Goal: Task Accomplishment & Management: Complete application form

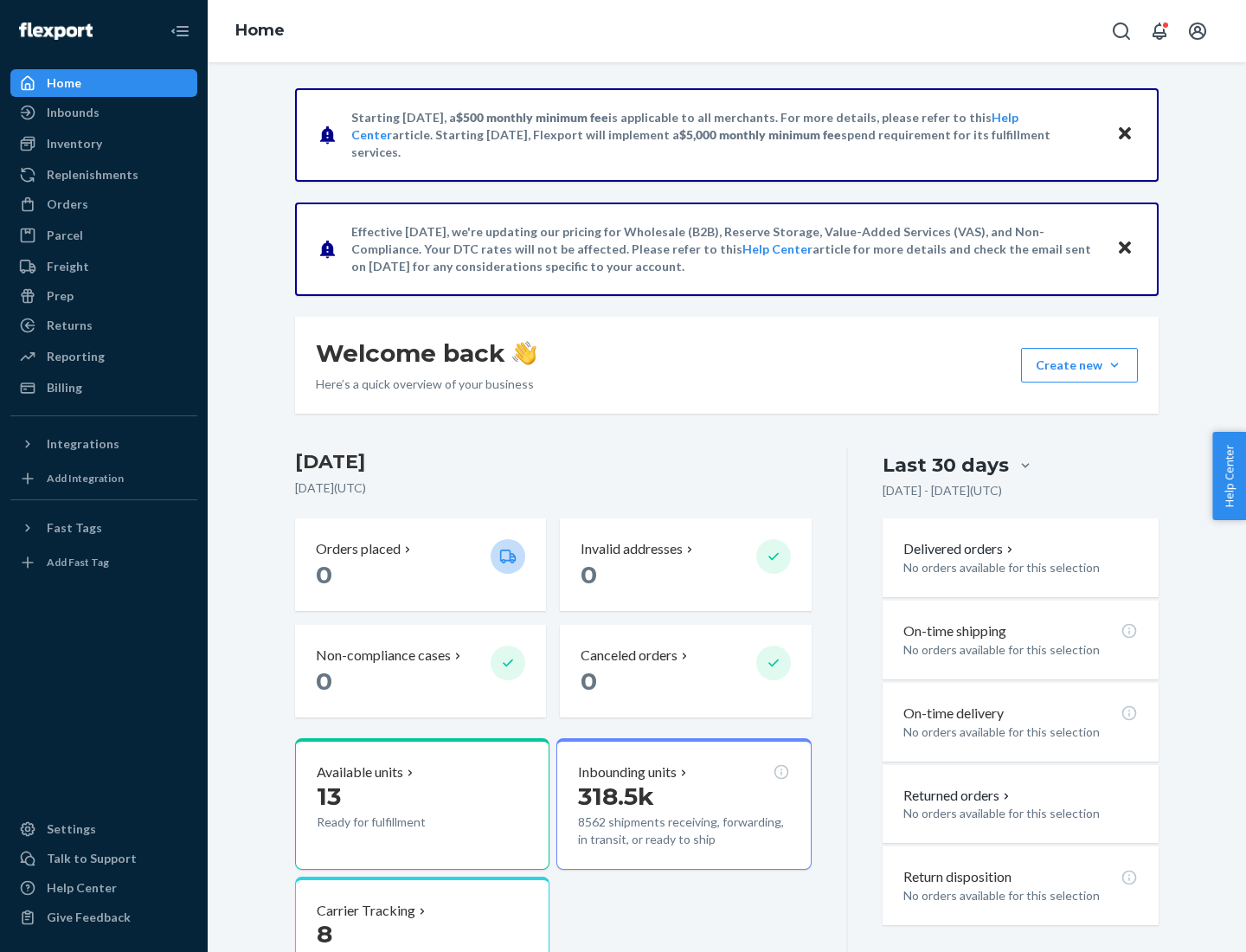
click at [1115, 365] on button "Create new Create new inbound Create new order Create new product" at bounding box center [1079, 365] width 116 height 35
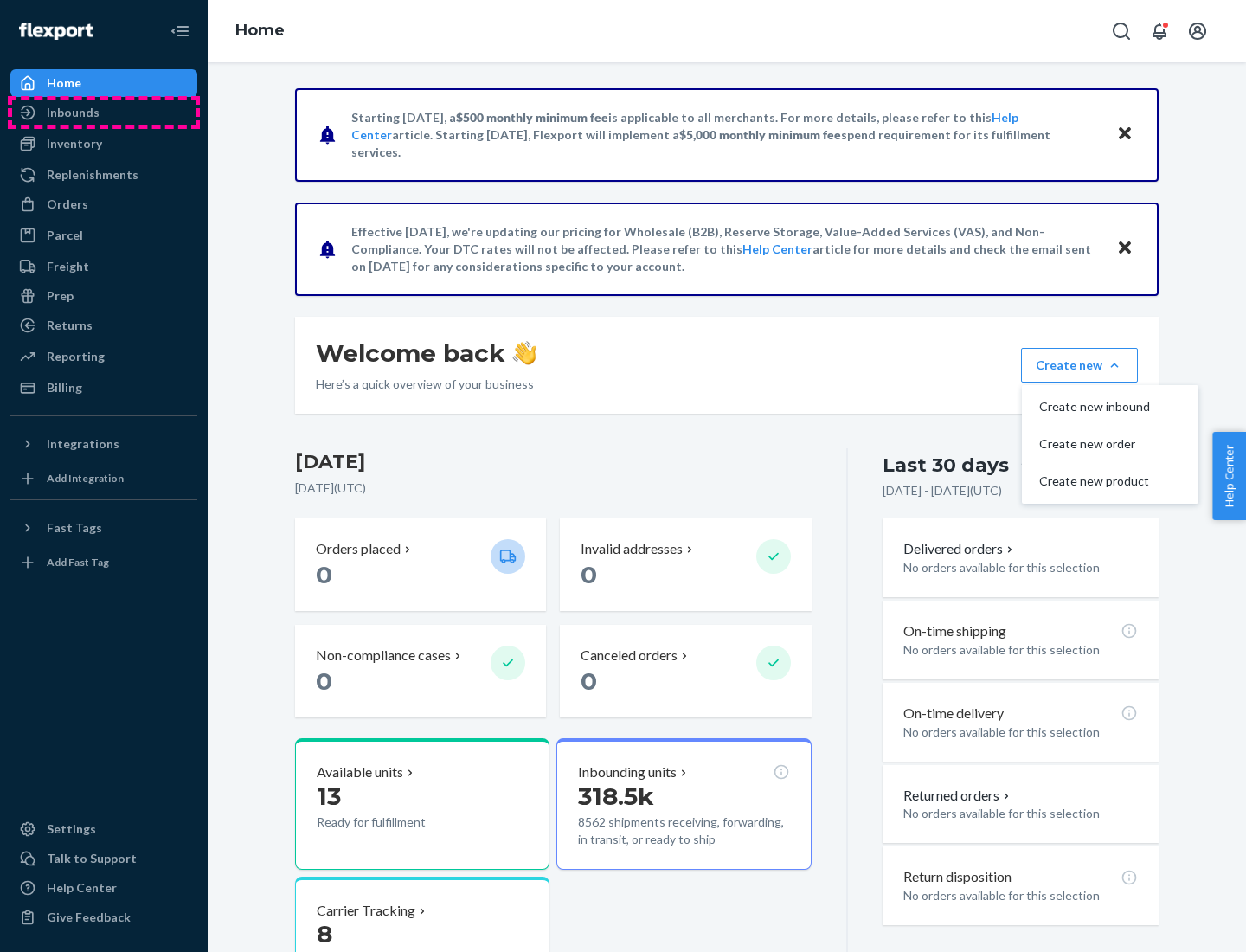
click at [104, 112] on div "Inbounds" at bounding box center [103, 113] width 183 height 25
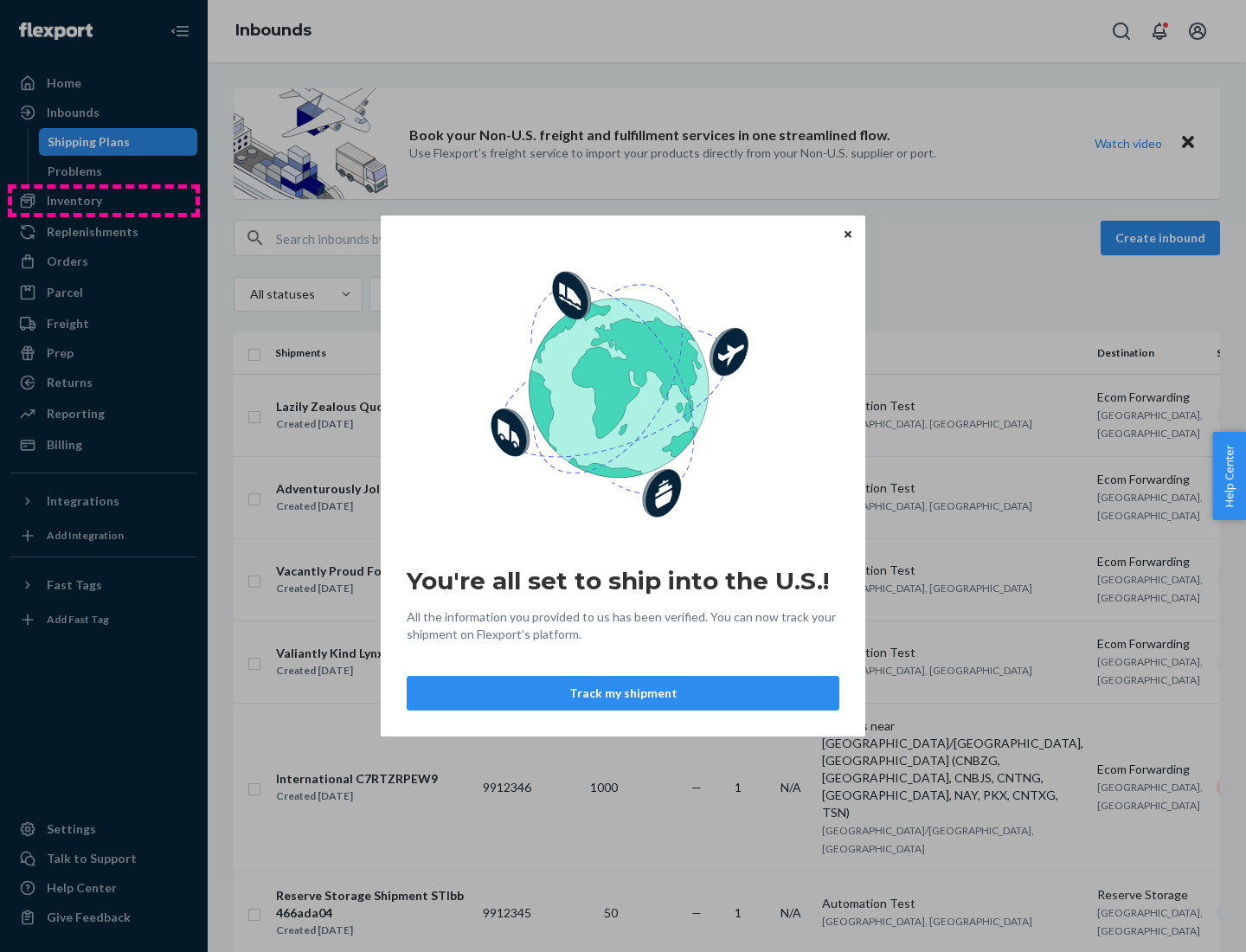
click at [104, 201] on div "You're all set to ship into the U.S.! All the information you provided to us ha…" at bounding box center [623, 476] width 1246 height 952
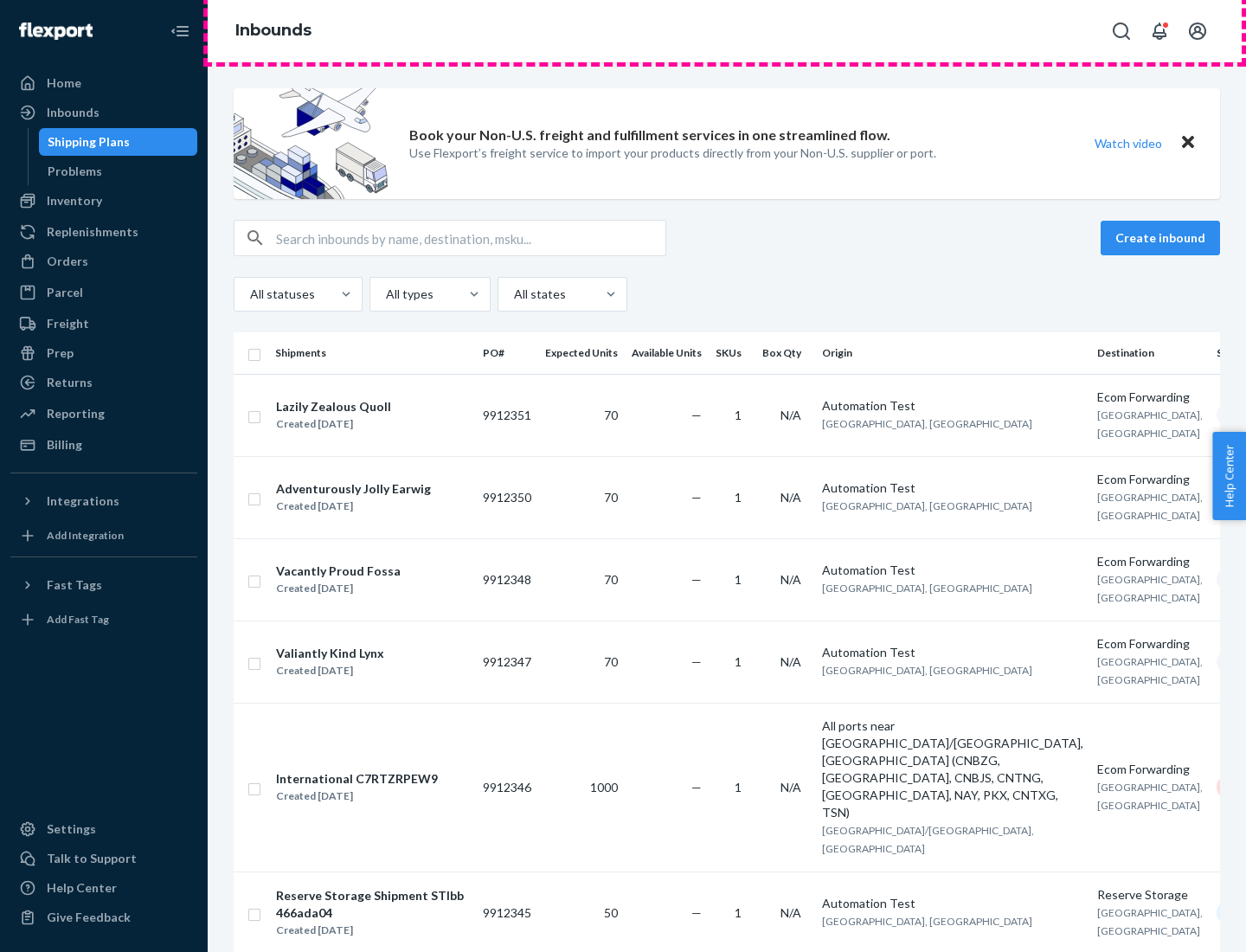
click at [727, 32] on div "Inbounds" at bounding box center [727, 31] width 1038 height 62
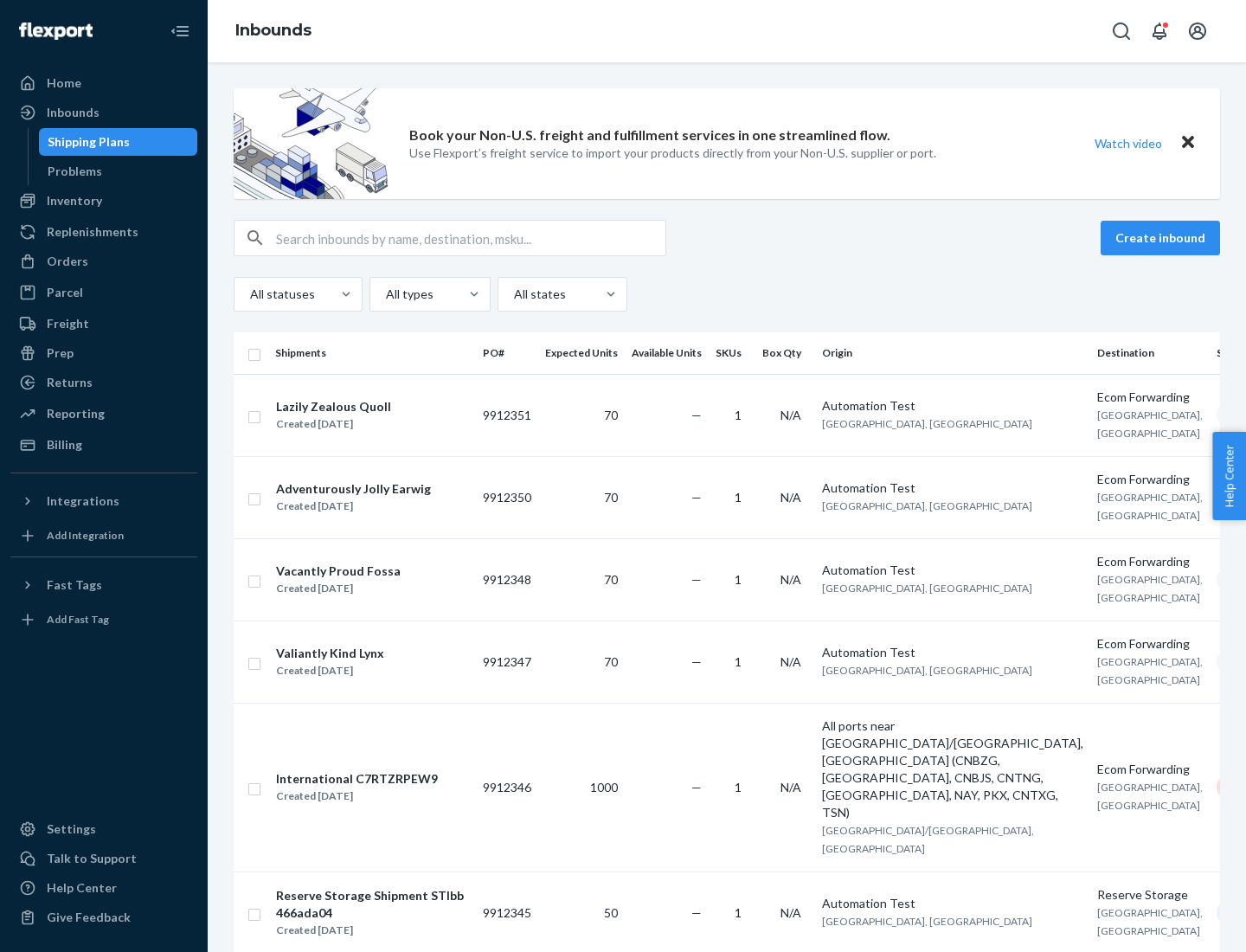
click at [727, 32] on div "Inbounds" at bounding box center [727, 31] width 1038 height 62
click at [727, 294] on div "All statuses All types All states" at bounding box center [727, 294] width 986 height 35
click at [86, 142] on div "Shipping Plans" at bounding box center [88, 142] width 82 height 18
click at [1163, 238] on button "Create inbound" at bounding box center [1160, 238] width 119 height 35
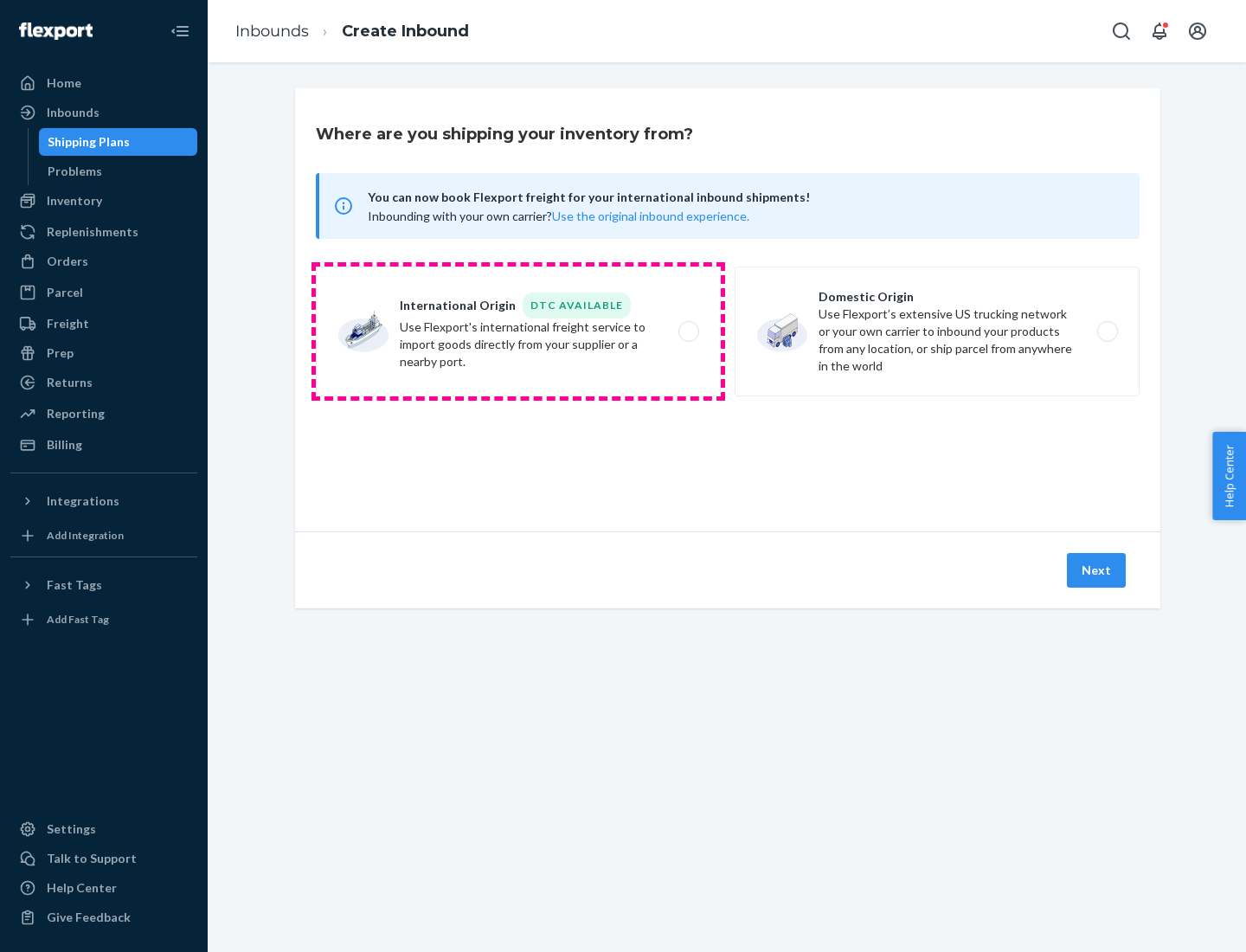
click at [518, 331] on label "International Origin DTC Available Use Flexport's international freight service…" at bounding box center [518, 331] width 405 height 130
click at [687, 331] on input "International Origin DTC Available Use Flexport's international freight service…" at bounding box center [693, 331] width 11 height 11
radio input "true"
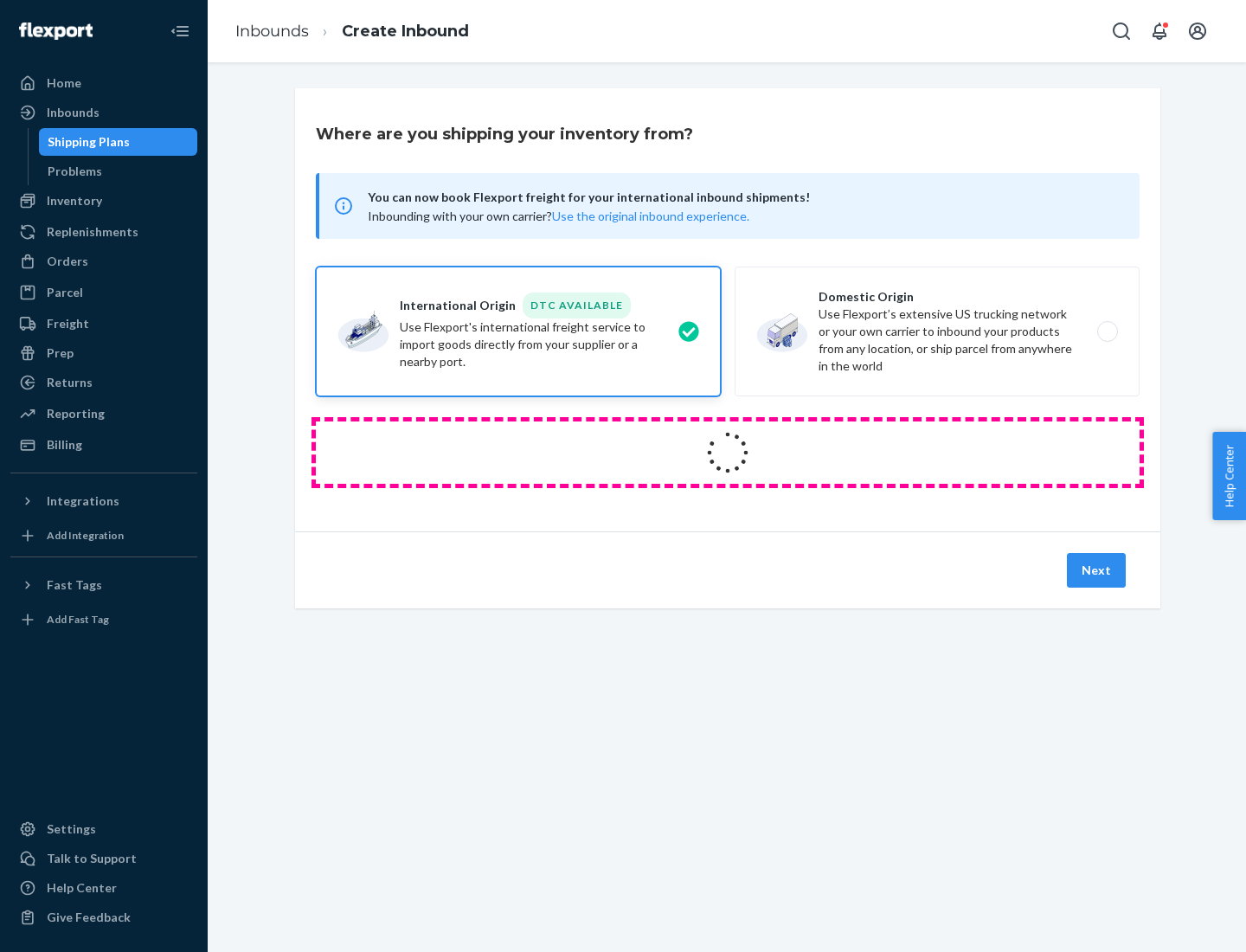
click at [728, 453] on icon at bounding box center [727, 452] width 55 height 55
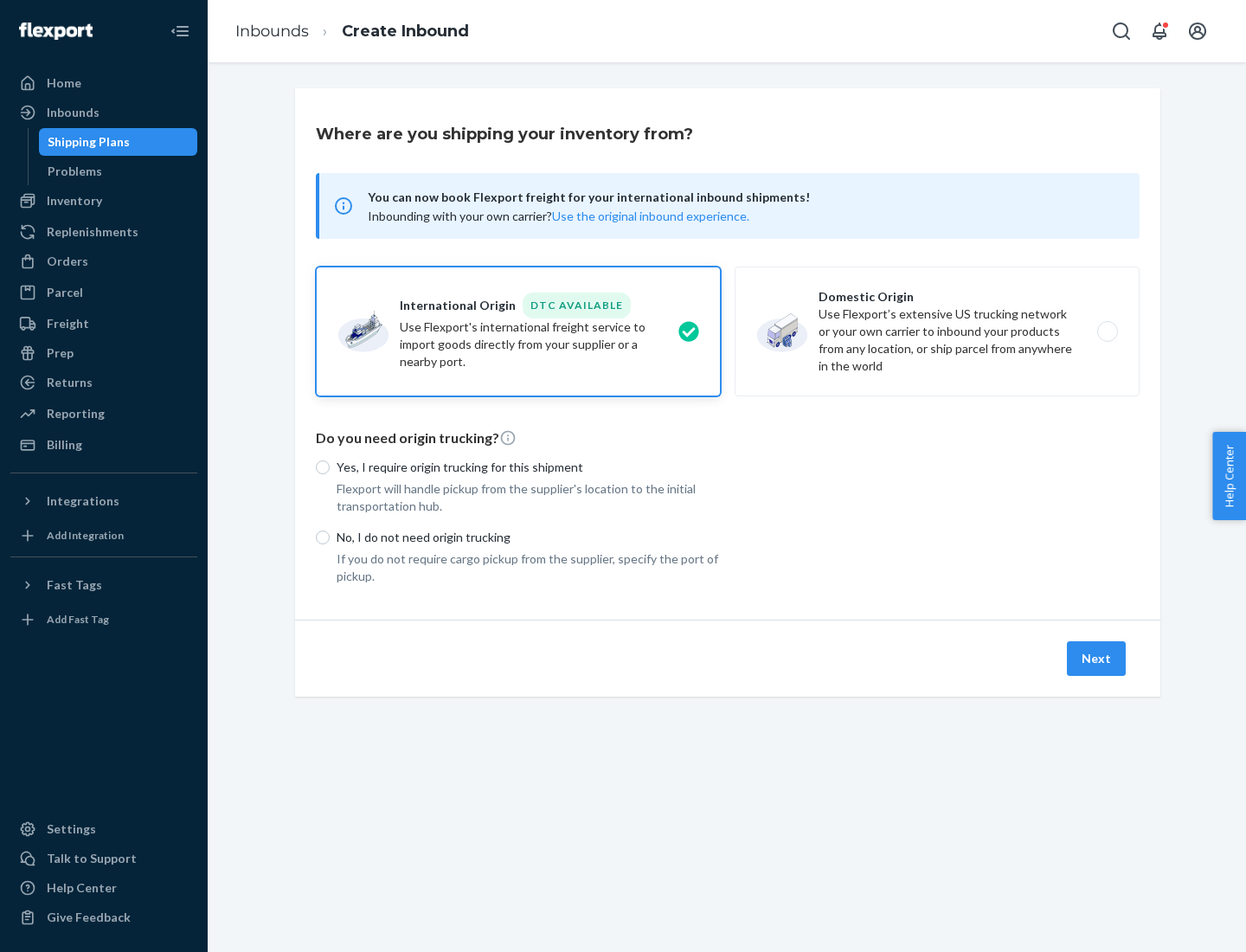
click at [529, 467] on p "Yes, I require origin trucking for this shipment" at bounding box center [528, 468] width 384 height 18
click at [329, 467] on input "Yes, I require origin trucking for this shipment" at bounding box center [323, 468] width 14 height 14
radio input "true"
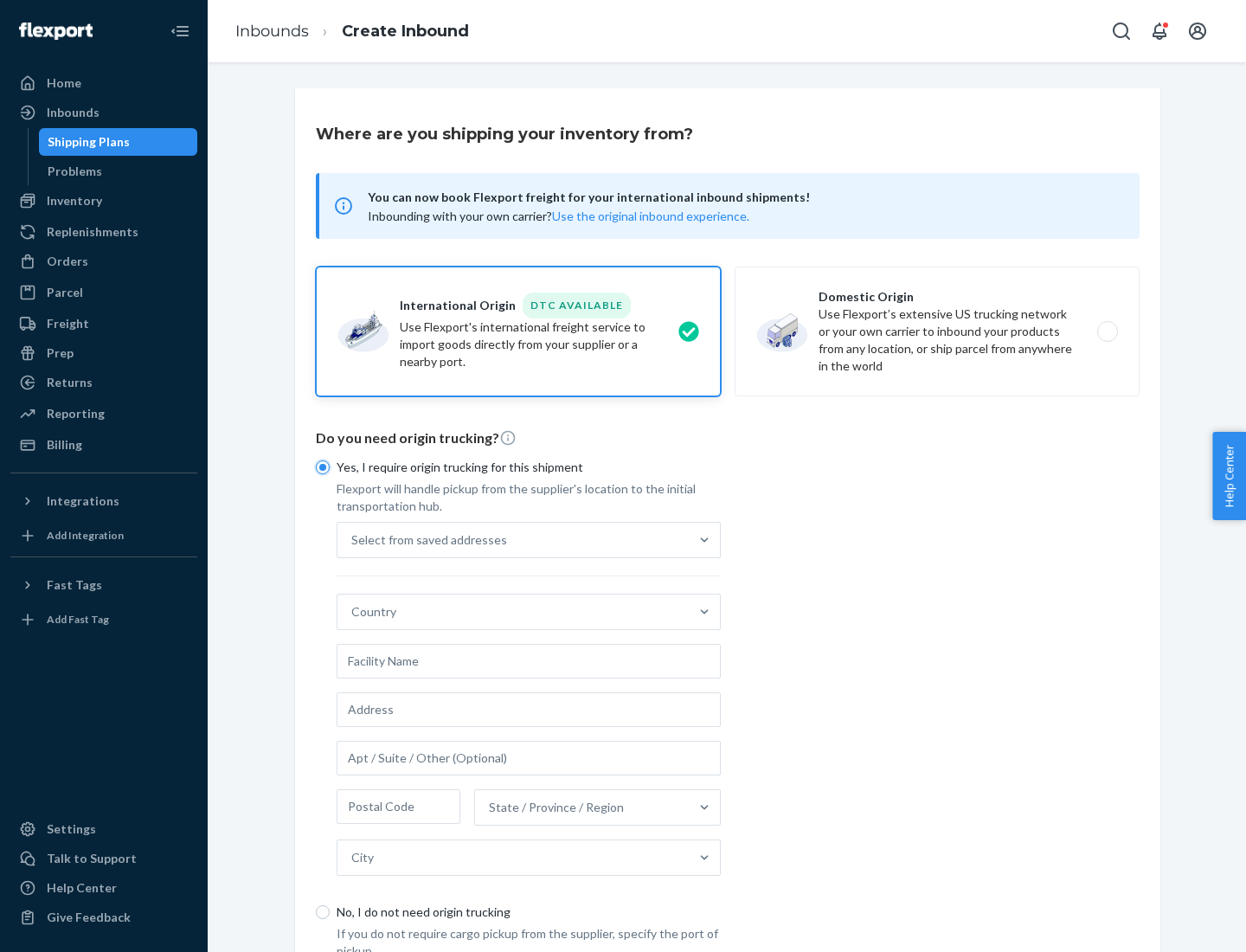
scroll to position [33, 0]
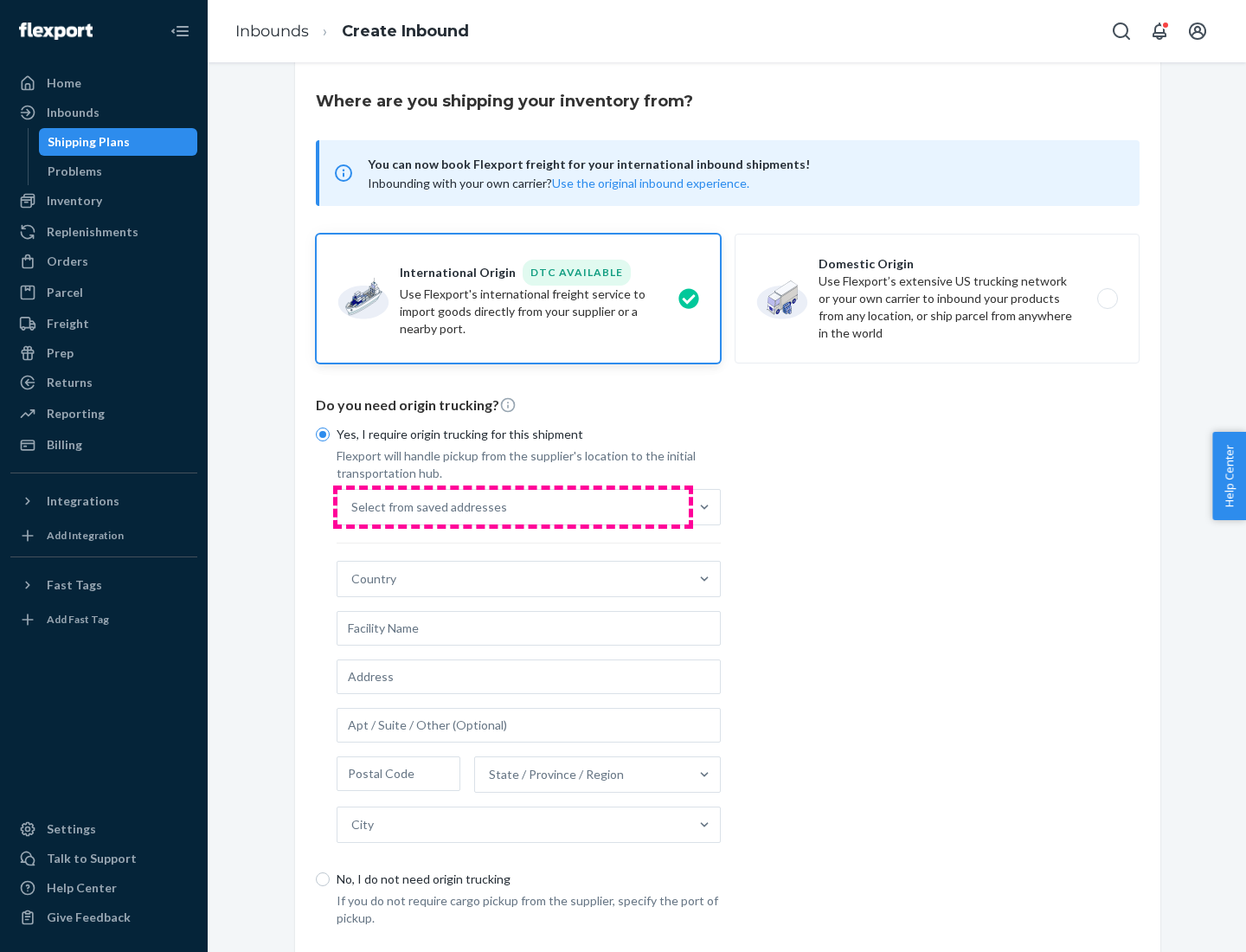
click at [513, 506] on div "Select from saved addresses" at bounding box center [512, 507] width 351 height 35
click at [353, 506] on input "Select from saved addresses" at bounding box center [352, 507] width 2 height 18
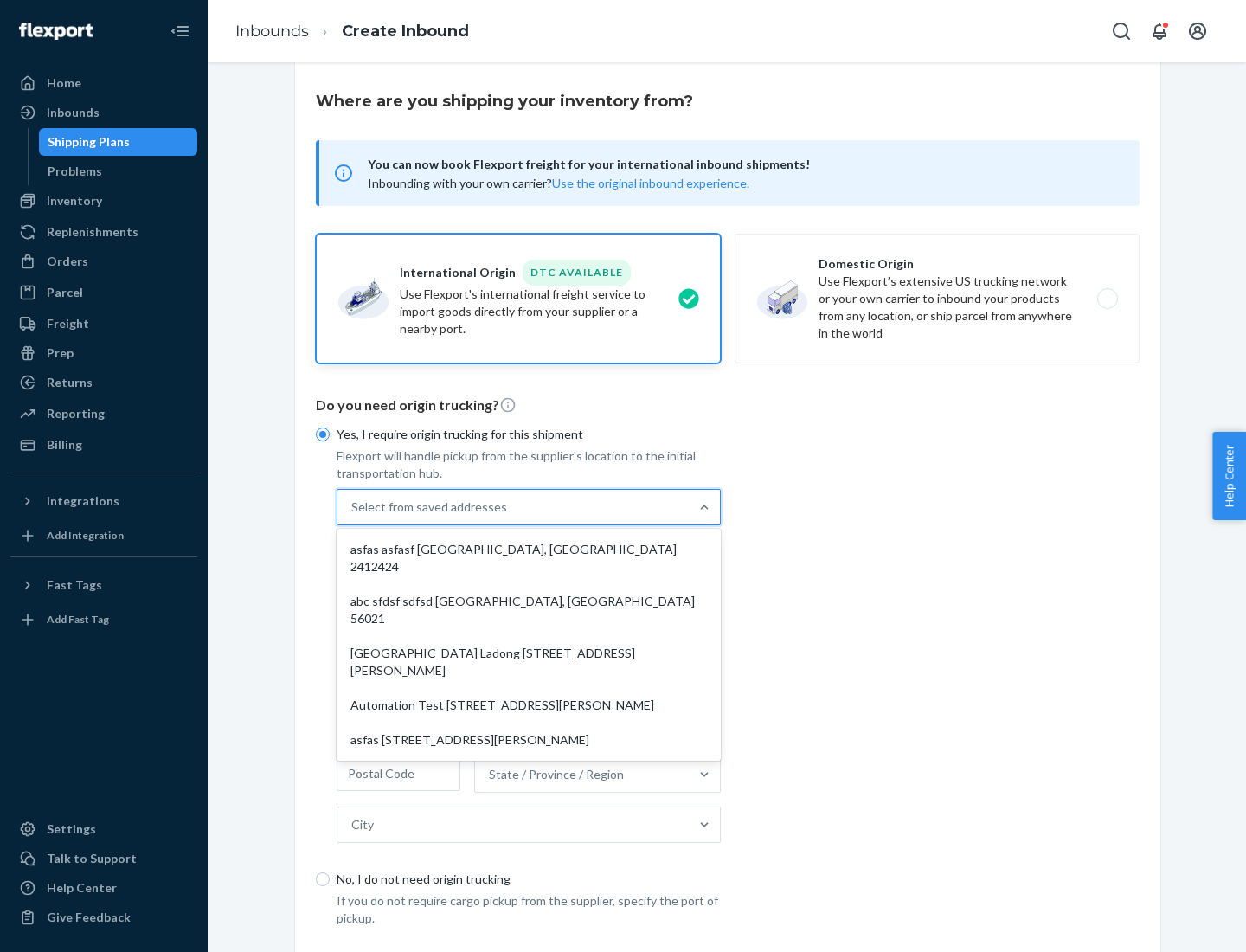
scroll to position [75, 0]
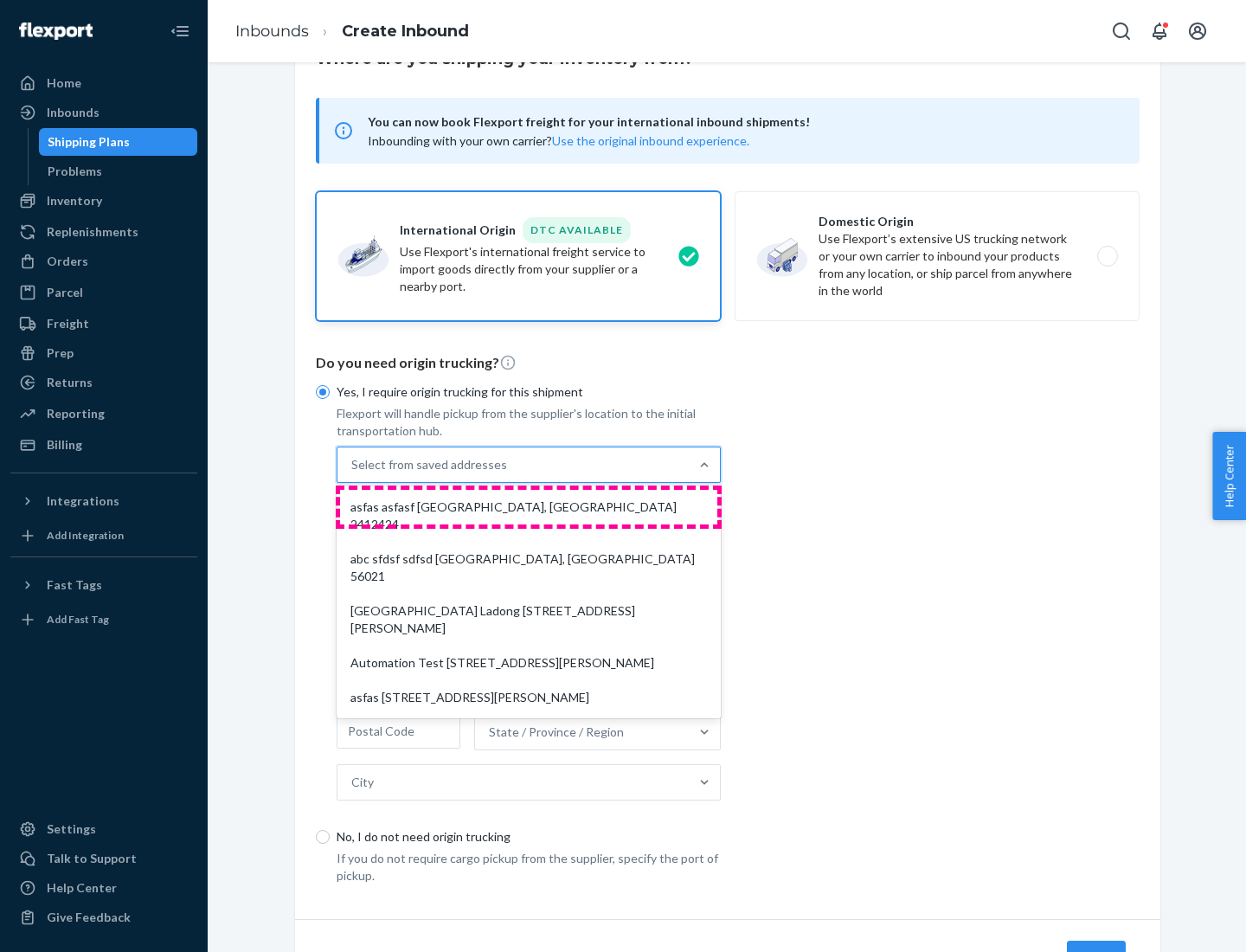
click at [529, 506] on div "asfas asfasf [GEOGRAPHIC_DATA], [GEOGRAPHIC_DATA] 2412424" at bounding box center [528, 515] width 377 height 52
click at [353, 473] on input "option asfas asfasf [GEOGRAPHIC_DATA], [GEOGRAPHIC_DATA] 2412424 focused, 1 of …" at bounding box center [352, 465] width 2 height 18
type input "asfas"
type input "asfasf"
type input "2412424"
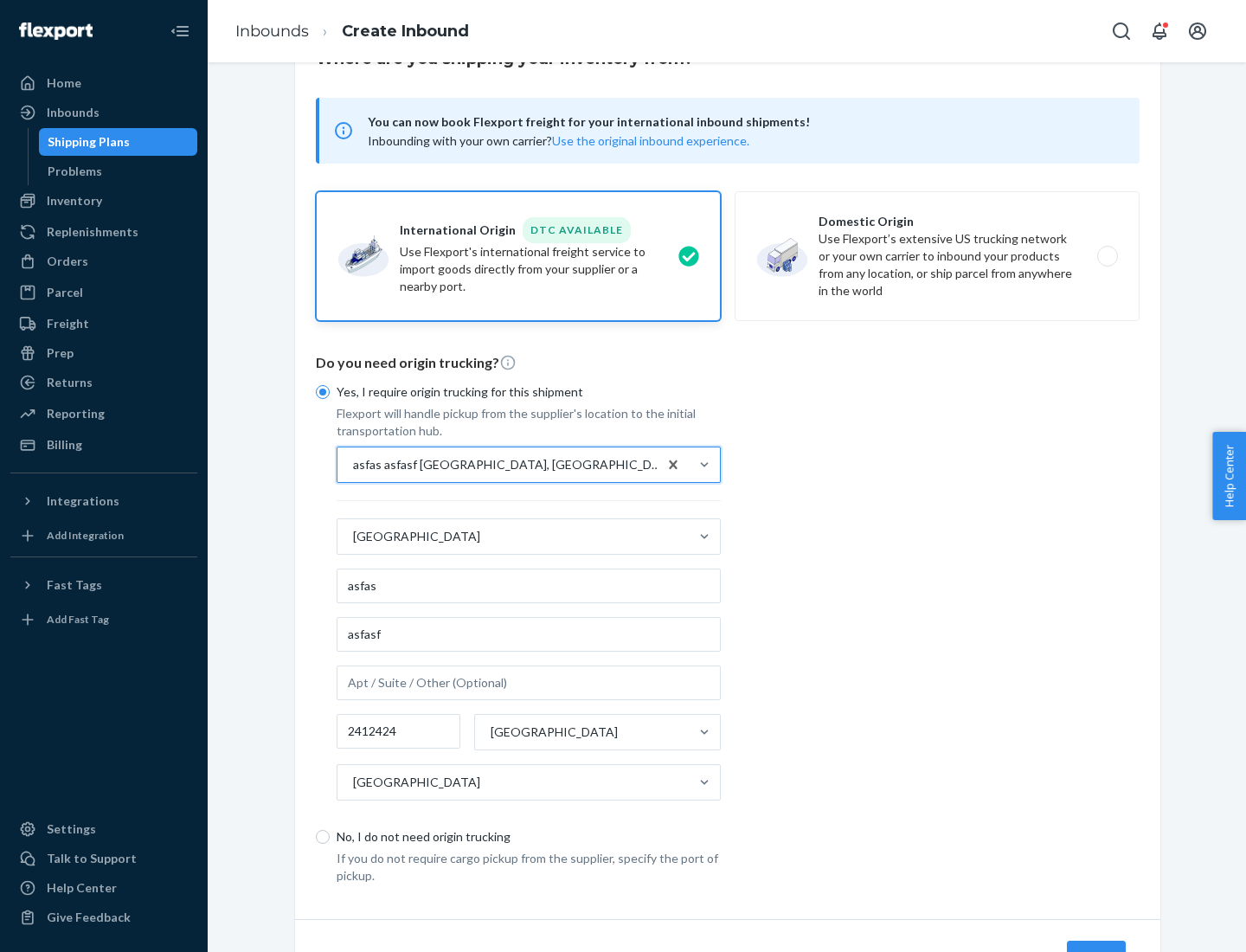
scroll to position [161, 0]
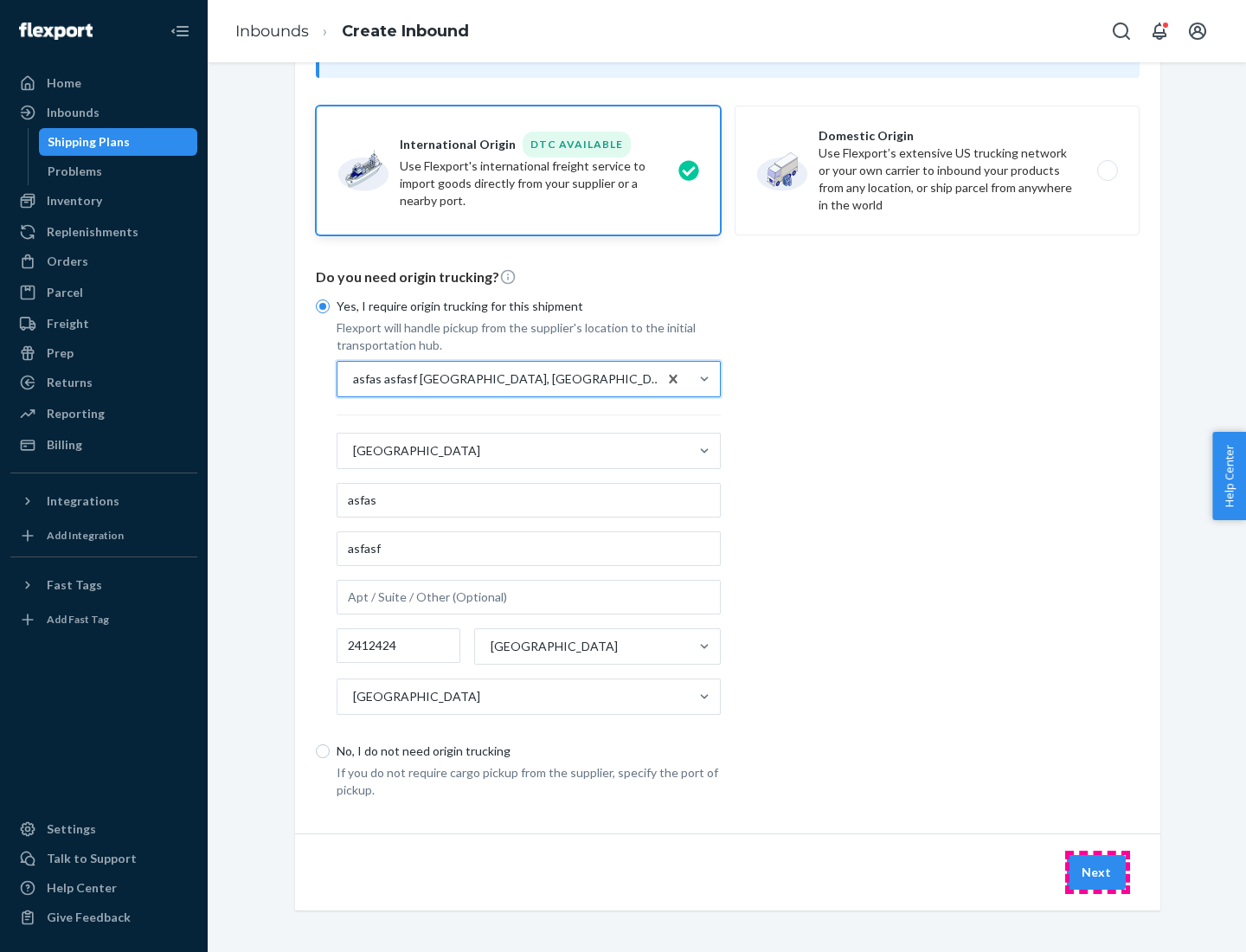
click at [1097, 871] on button "Next" at bounding box center [1095, 872] width 59 height 35
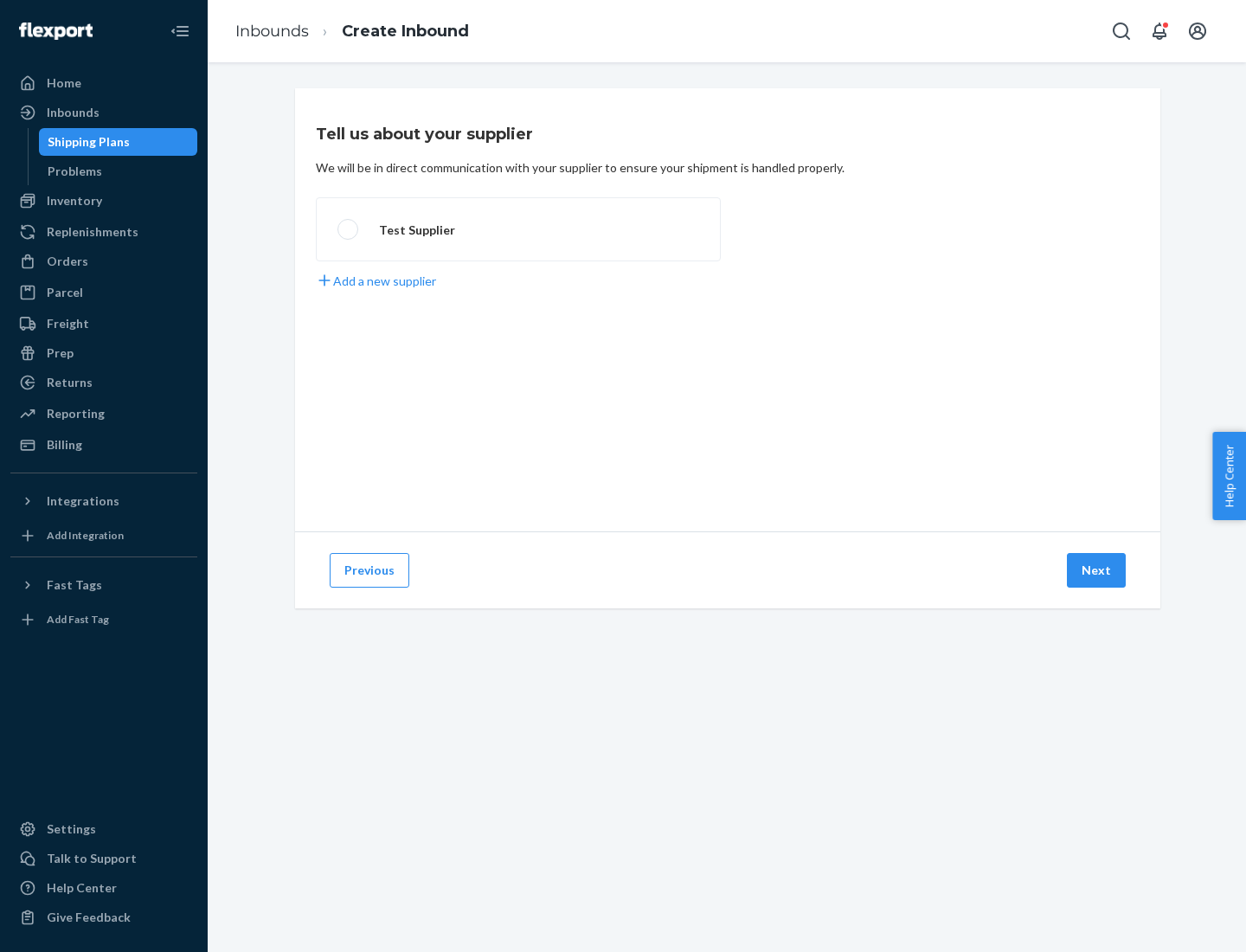
click at [518, 229] on label "Test Supplier" at bounding box center [518, 229] width 405 height 64
click at [348, 229] on input "Test Supplier" at bounding box center [342, 229] width 11 height 11
radio input "true"
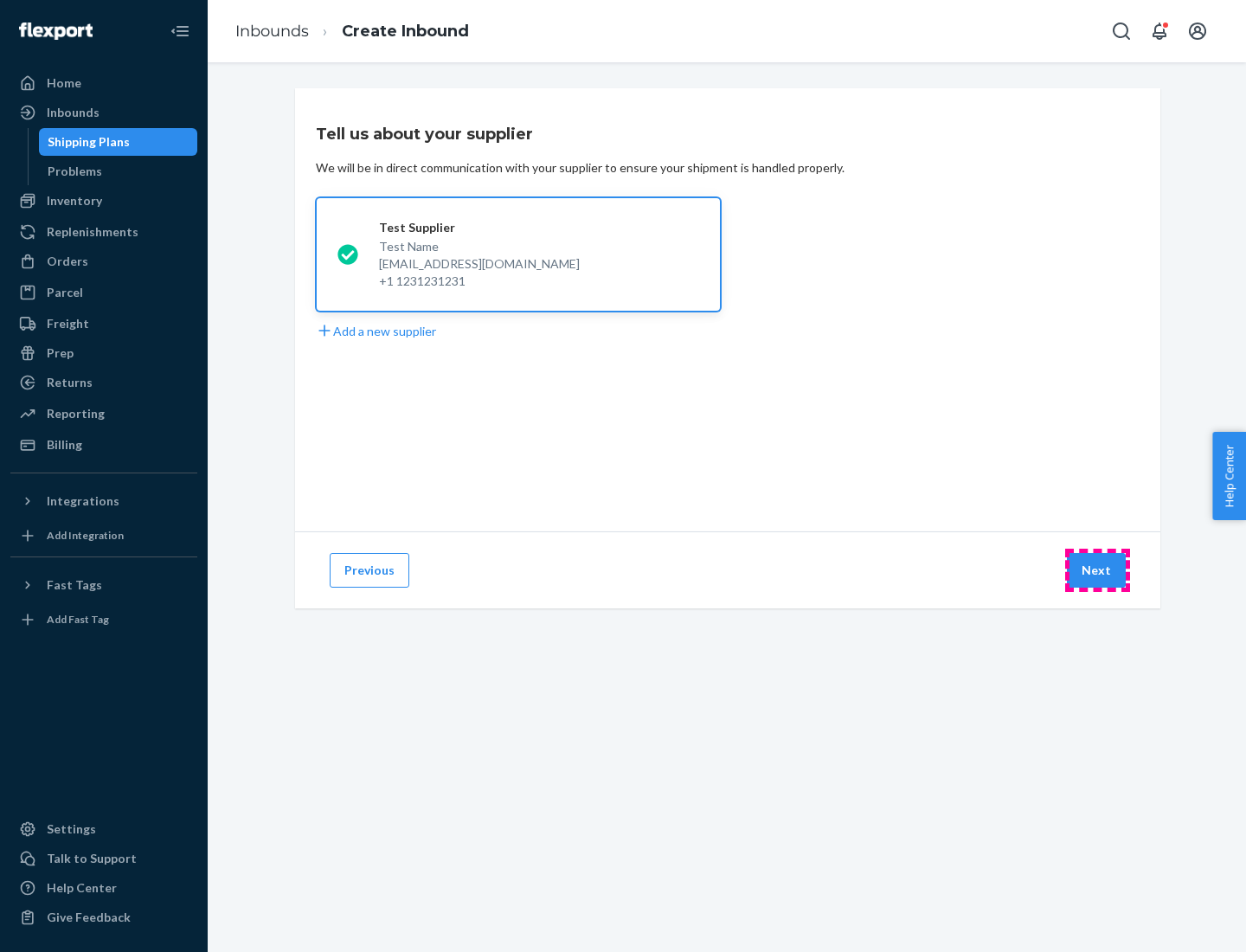
click at [1097, 570] on button "Next" at bounding box center [1095, 570] width 59 height 35
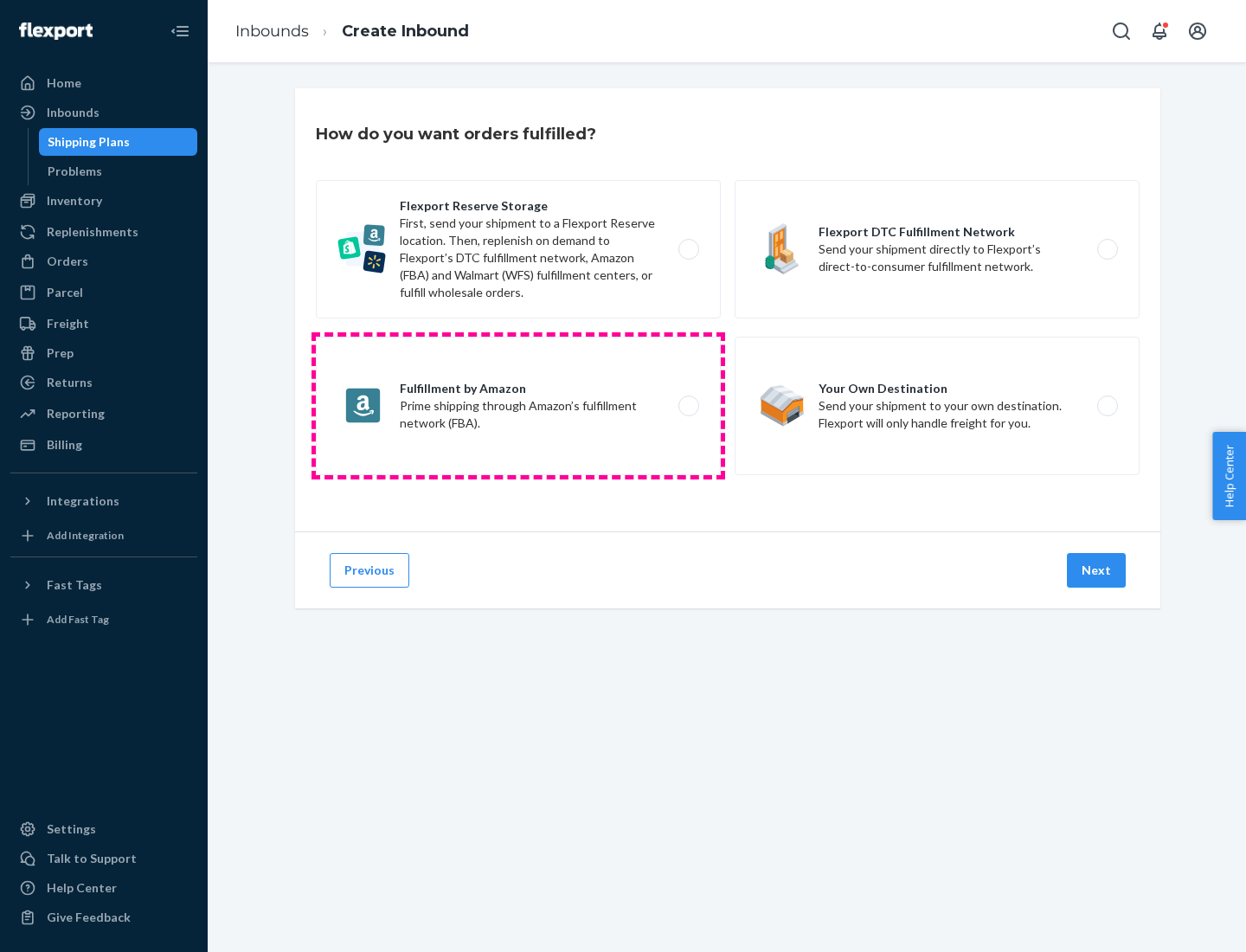
click at [518, 405] on label "Fulfillment by Amazon Prime shipping through Amazon’s fulfillment network (FBA)." at bounding box center [518, 405] width 405 height 138
click at [687, 405] on input "Fulfillment by Amazon Prime shipping through Amazon’s fulfillment network (FBA)." at bounding box center [693, 405] width 11 height 11
radio input "true"
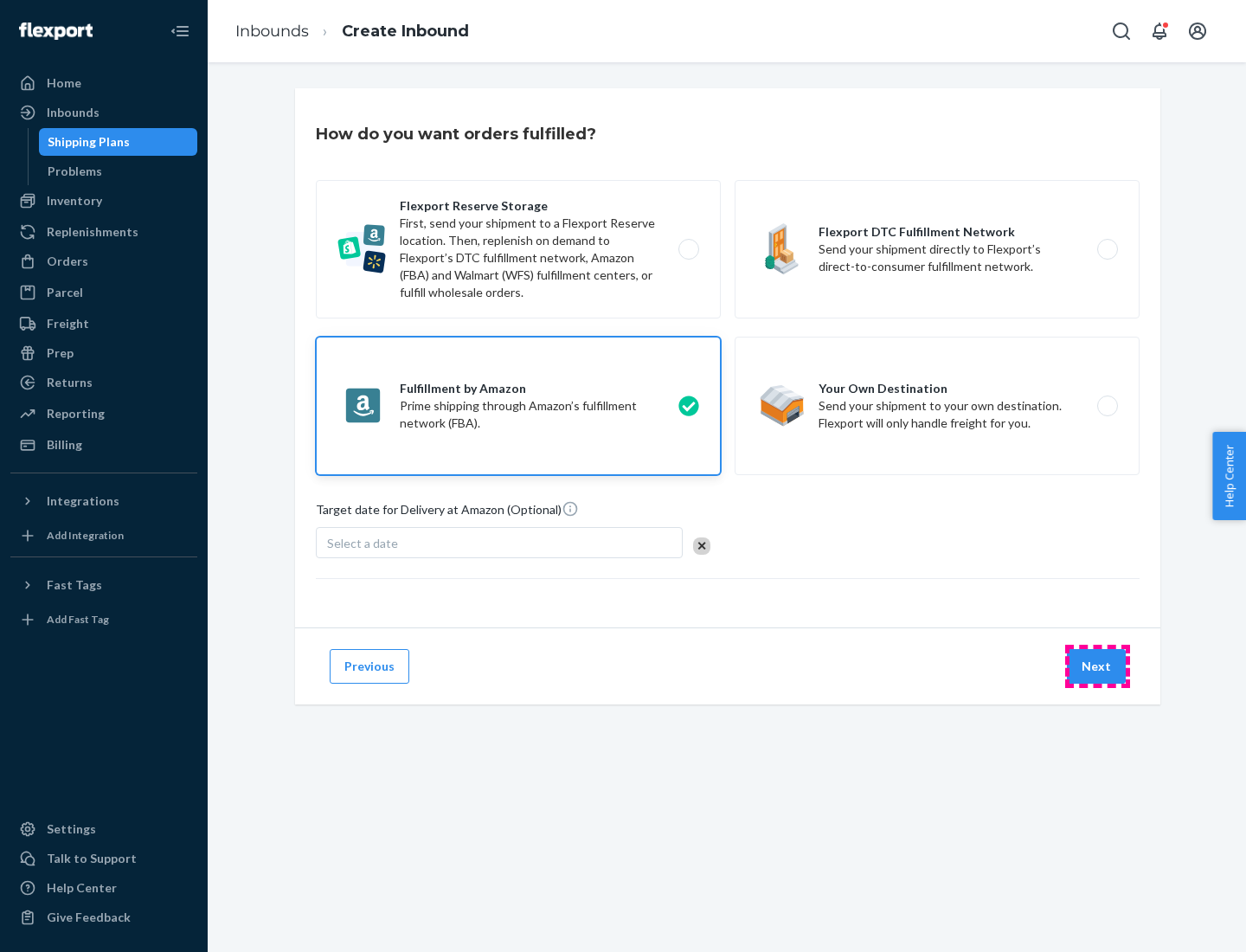
click at [1097, 666] on button "Next" at bounding box center [1095, 666] width 59 height 35
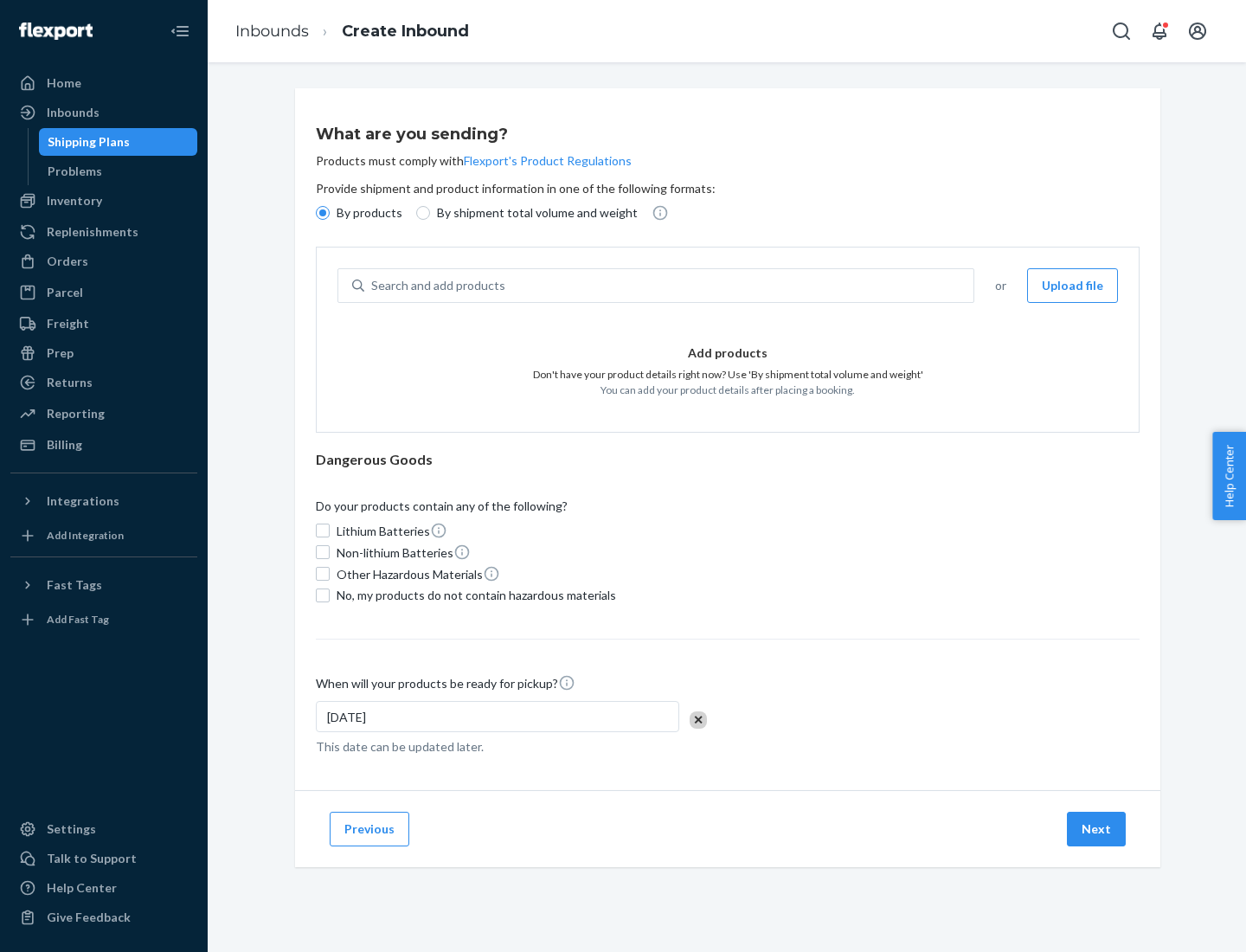
click at [532, 213] on p "By shipment total volume and weight" at bounding box center [537, 213] width 201 height 18
click at [430, 213] on input "By shipment total volume and weight" at bounding box center [423, 213] width 14 height 14
radio input "true"
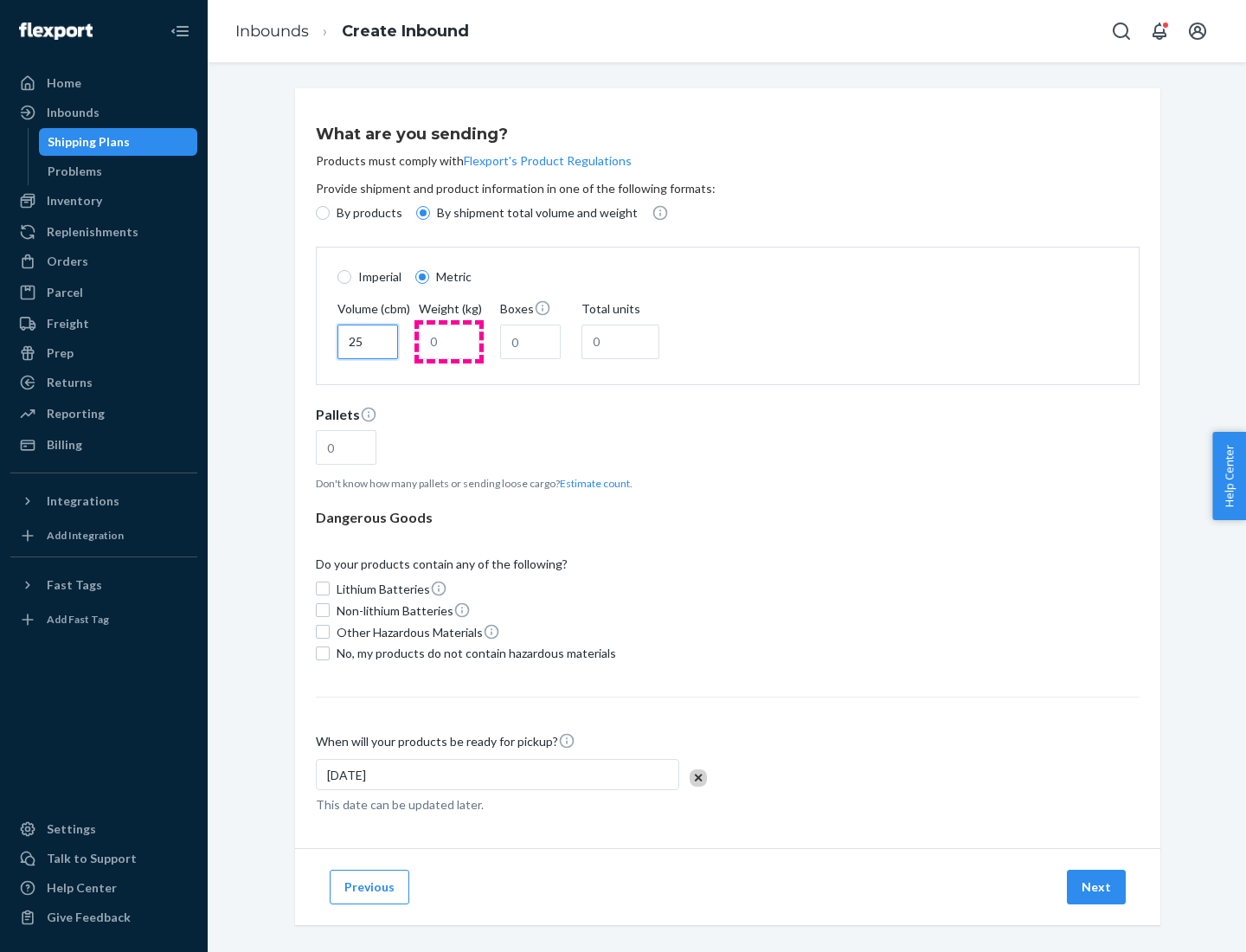
type input "25"
type input "100"
type input "50"
type input "500"
click at [591, 483] on button "Estimate count" at bounding box center [595, 483] width 70 height 15
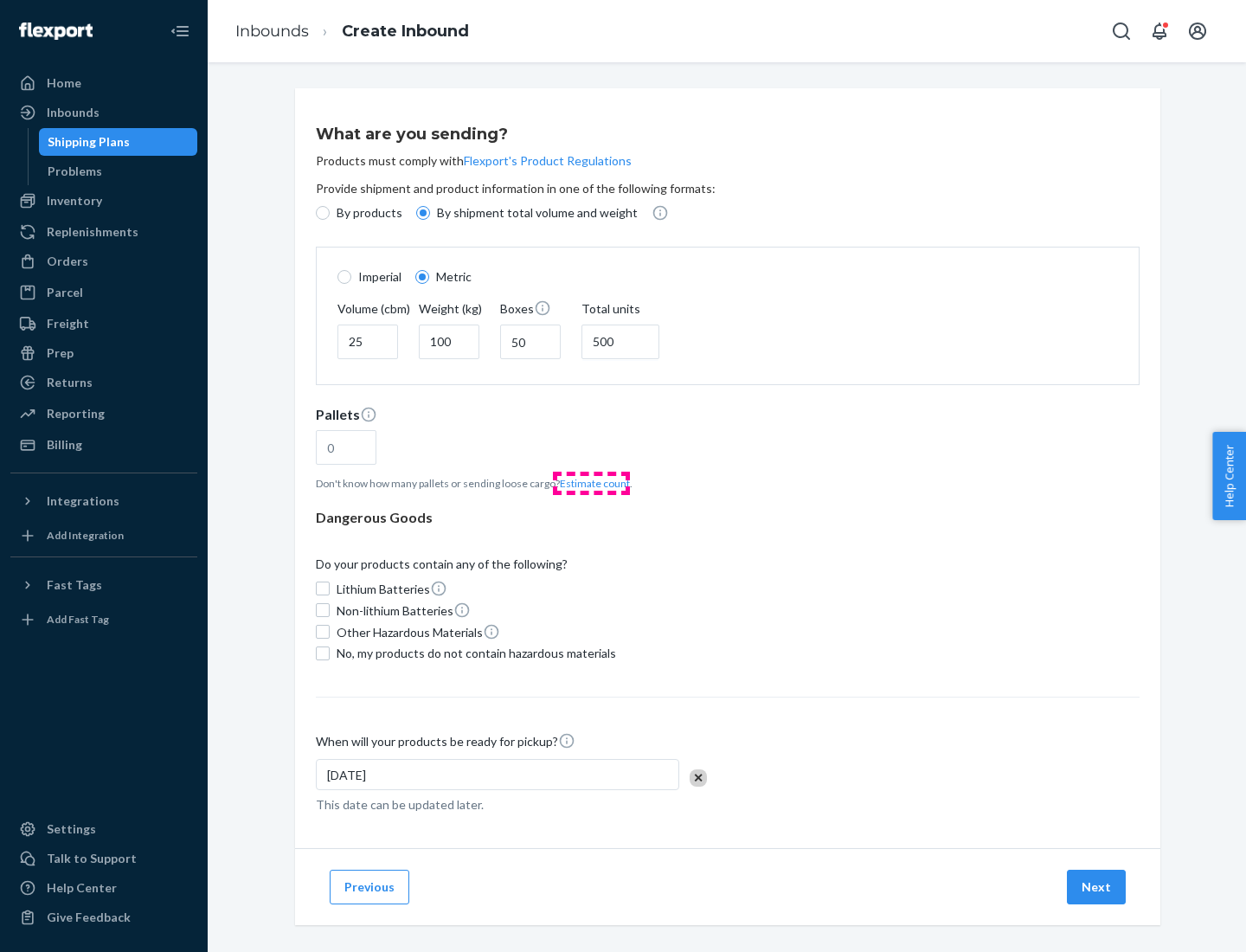
type input "16"
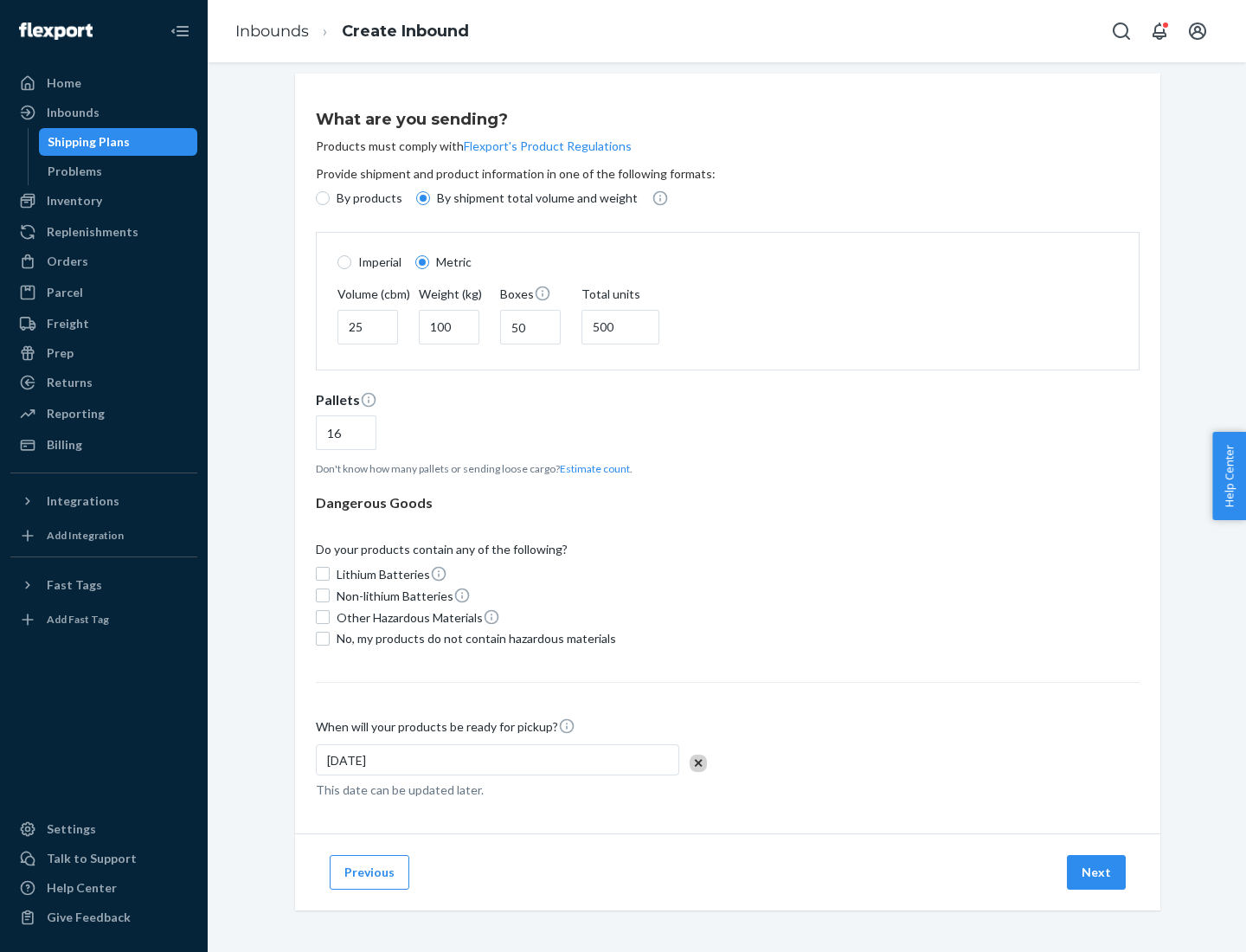
click at [473, 638] on span "No, my products do not contain hazardous materials" at bounding box center [475, 638] width 279 height 18
click at [329, 638] on input "No, my products do not contain hazardous materials" at bounding box center [323, 638] width 14 height 14
checkbox input "true"
click at [1097, 871] on button "Next" at bounding box center [1095, 872] width 59 height 35
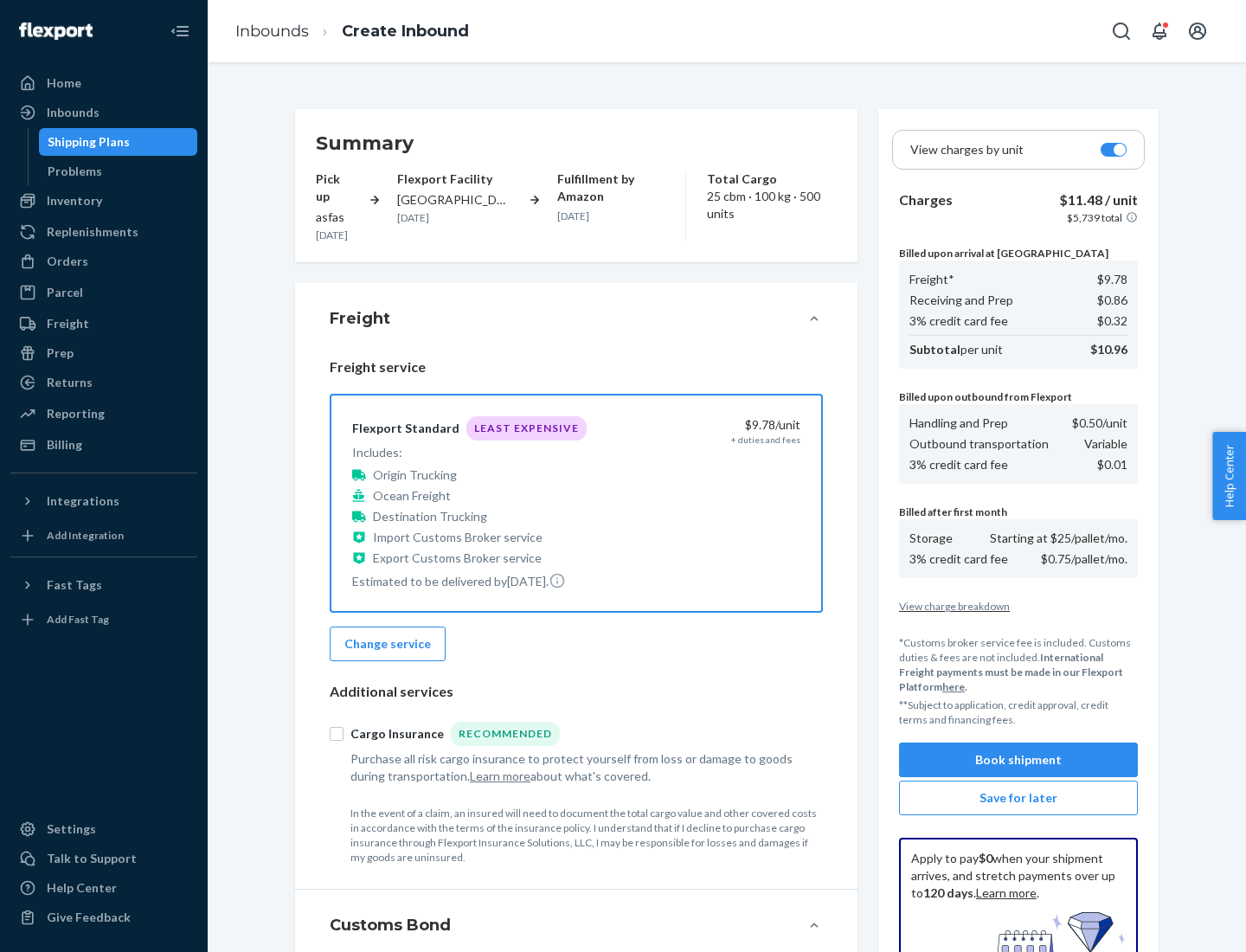
scroll to position [253, 0]
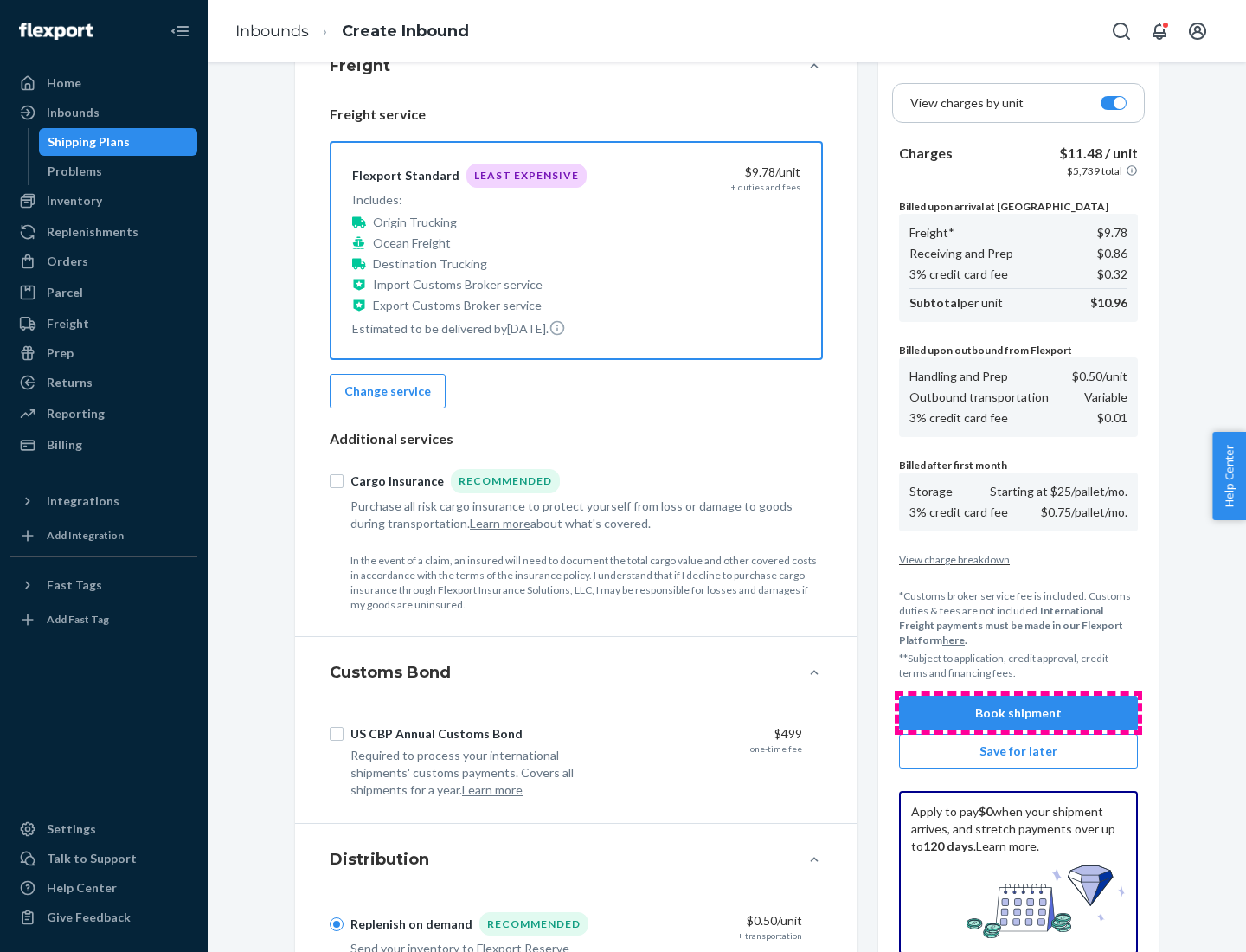
click at [1018, 713] on button "Book shipment" at bounding box center [1018, 713] width 239 height 35
